Goal: Transaction & Acquisition: Purchase product/service

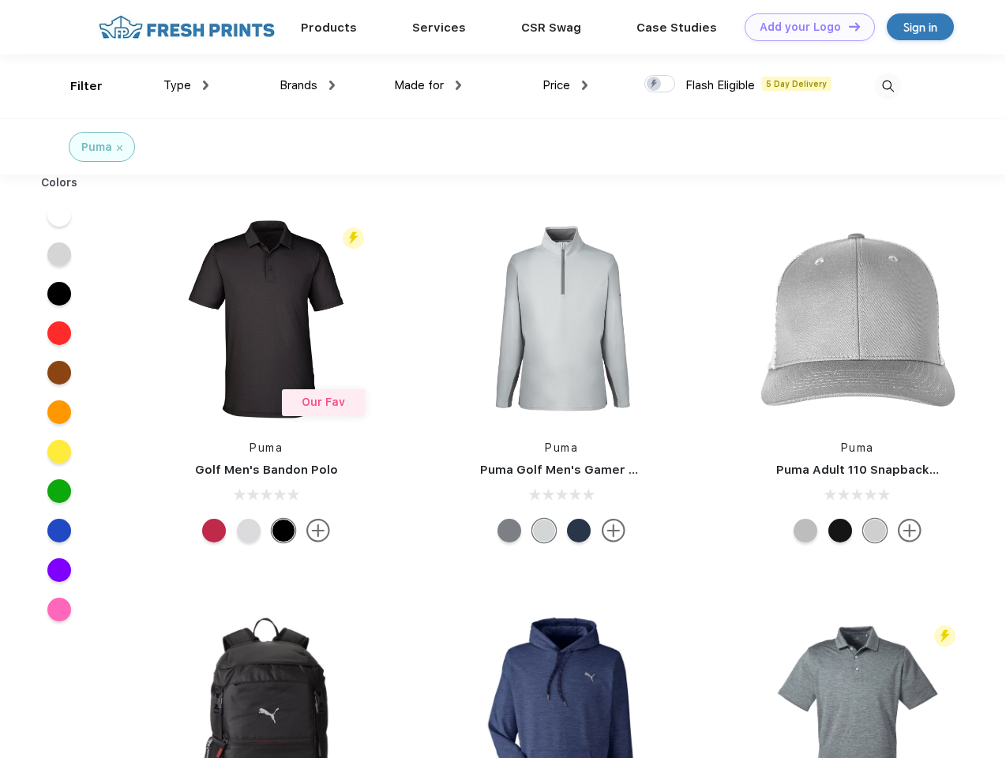
click at [804, 27] on link "Add your Logo Design Tool" at bounding box center [810, 27] width 130 height 28
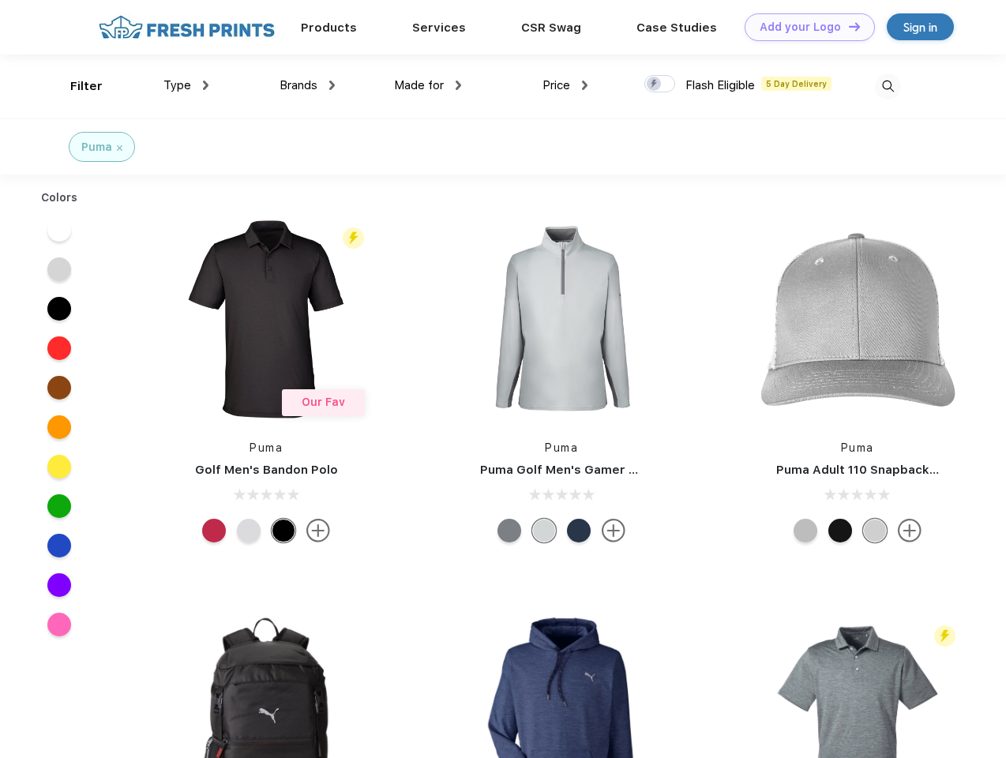
click at [0, 0] on div "Design Tool" at bounding box center [0, 0] width 0 height 0
click at [847, 26] on link "Add your Logo Design Tool" at bounding box center [810, 27] width 130 height 28
click at [76, 86] on div "Filter" at bounding box center [86, 86] width 32 height 18
click at [186, 85] on span "Type" at bounding box center [177, 85] width 28 height 14
click at [307, 85] on span "Brands" at bounding box center [299, 85] width 38 height 14
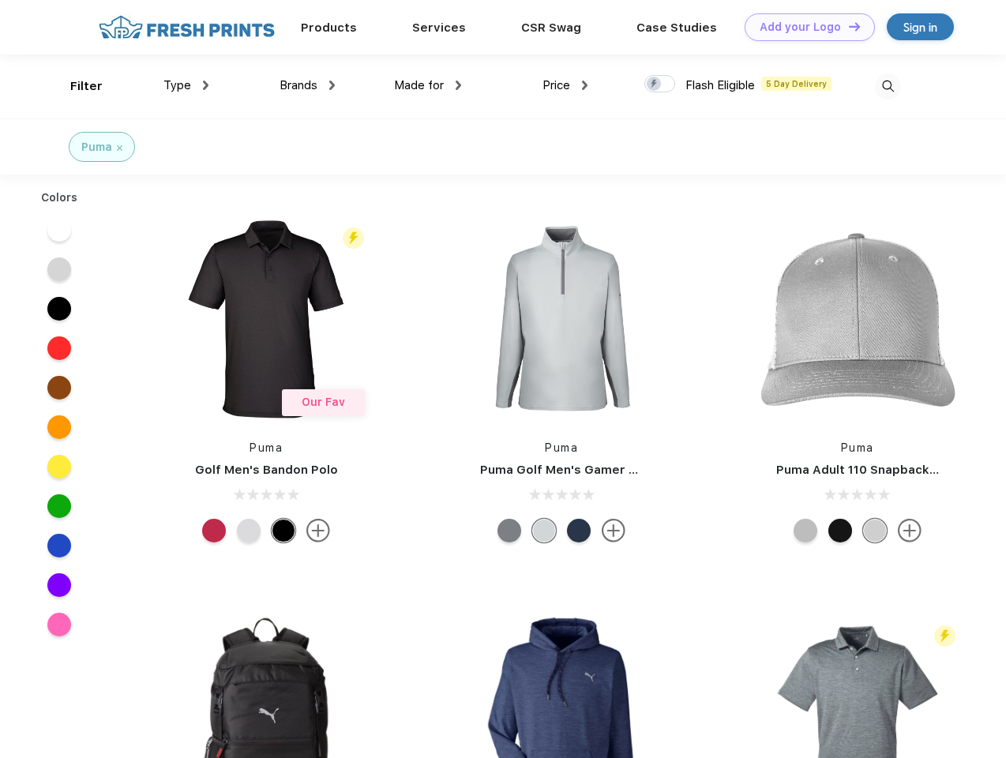
click at [428, 85] on span "Made for" at bounding box center [419, 85] width 50 height 14
click at [566, 85] on span "Price" at bounding box center [557, 85] width 28 height 14
click at [660, 85] on div at bounding box center [659, 83] width 31 height 17
click at [655, 85] on input "checkbox" at bounding box center [649, 79] width 10 height 10
click at [888, 86] on img at bounding box center [888, 86] width 26 height 26
